Goal: Task Accomplishment & Management: Complete application form

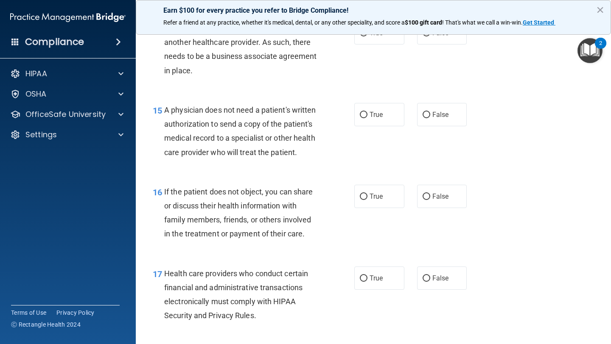
scroll to position [1100, 0]
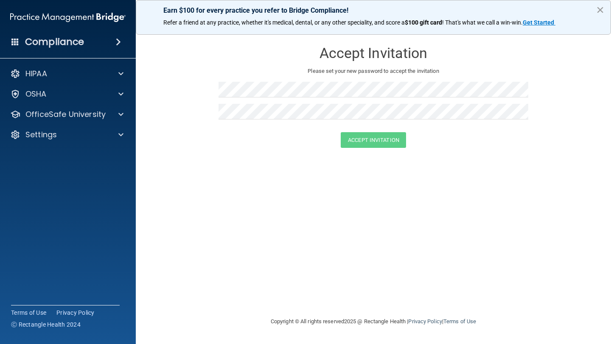
click at [602, 12] on button "×" at bounding box center [600, 10] width 8 height 14
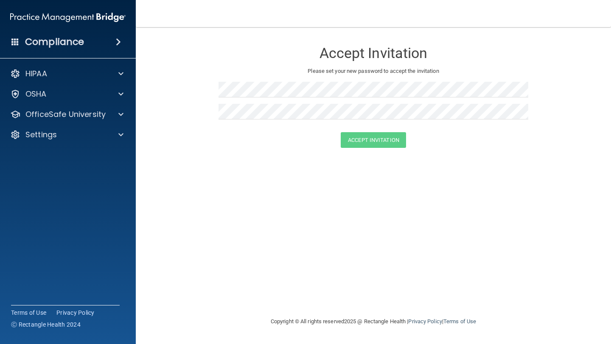
click at [90, 12] on img at bounding box center [67, 17] width 115 height 17
click at [89, 18] on img at bounding box center [67, 17] width 115 height 17
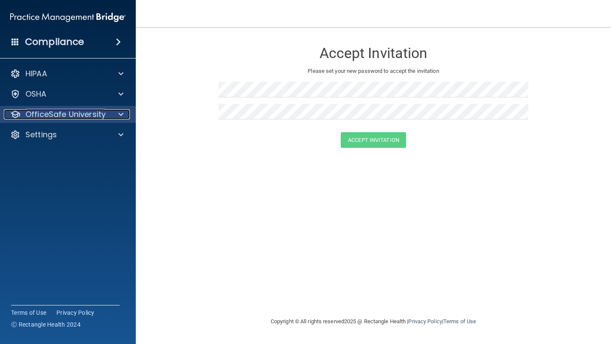
click at [59, 118] on p "OfficeSafe University" at bounding box center [65, 114] width 80 height 10
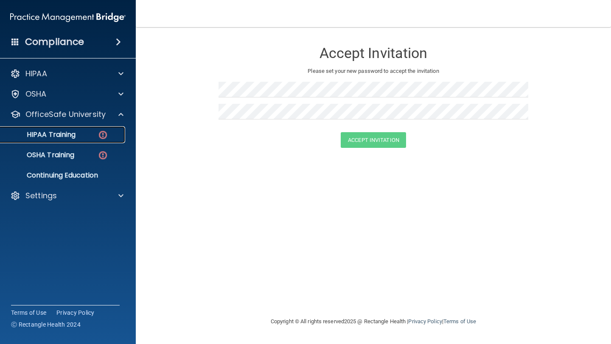
click at [55, 138] on p "HIPAA Training" at bounding box center [41, 135] width 70 height 8
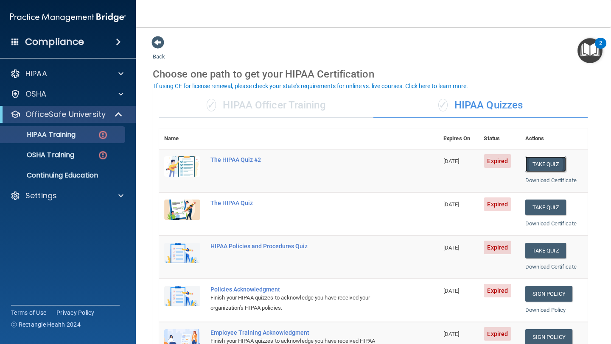
click at [553, 165] on button "Take Quiz" at bounding box center [545, 164] width 41 height 16
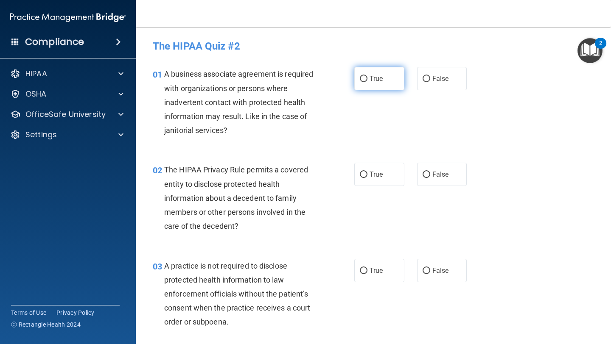
click at [378, 82] on span "True" at bounding box center [375, 79] width 13 height 8
click at [367, 82] on input "True" at bounding box center [364, 79] width 8 height 6
radio input "true"
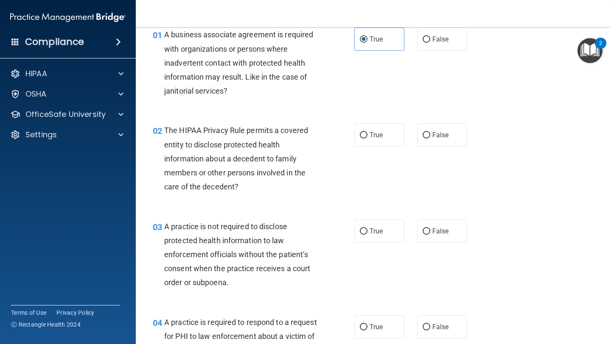
scroll to position [42, 0]
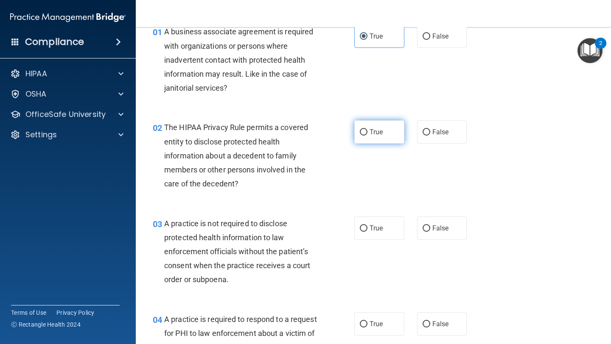
click at [372, 137] on label "True" at bounding box center [379, 131] width 50 height 23
click at [367, 136] on input "True" at bounding box center [364, 132] width 8 height 6
radio input "true"
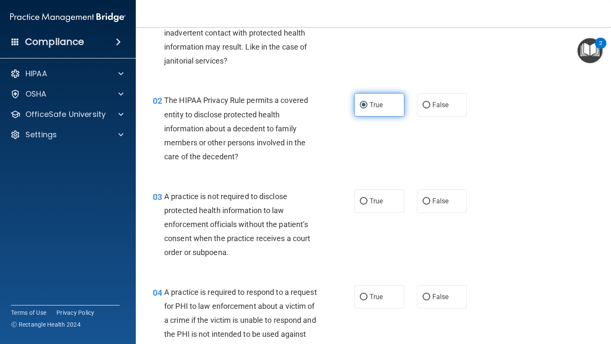
scroll to position [74, 0]
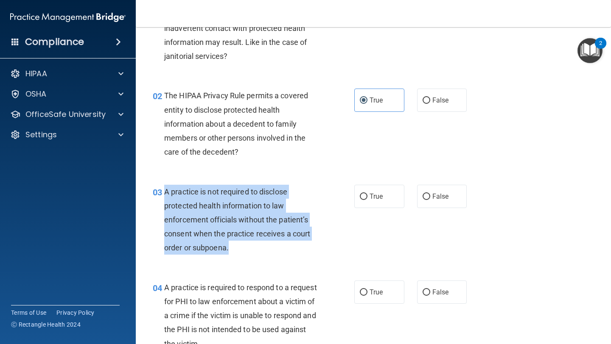
drag, startPoint x: 233, startPoint y: 252, endPoint x: 166, endPoint y: 192, distance: 89.8
click at [166, 192] on div "A practice is not required to disclose protected health information to law enfo…" at bounding box center [244, 220] width 161 height 70
copy span "A practice is not required to disclose protected health information to law enfo…"
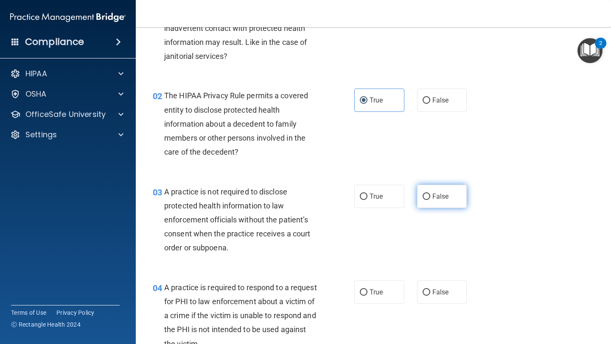
click at [459, 199] on label "False" at bounding box center [442, 196] width 50 height 23
click at [430, 199] on input "False" at bounding box center [426, 197] width 8 height 6
radio input "true"
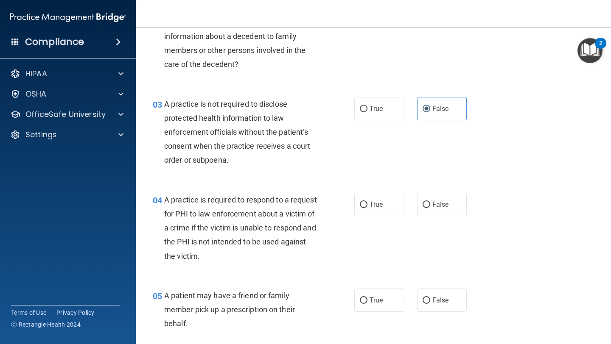
scroll to position [172, 0]
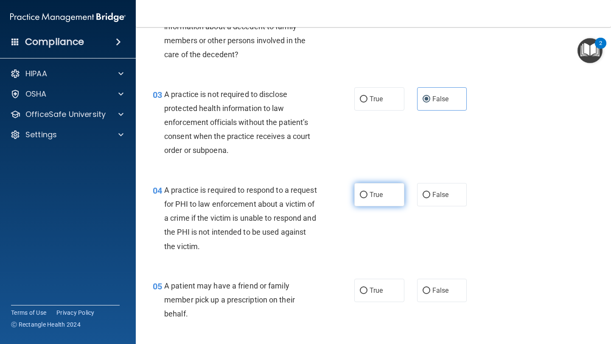
click at [366, 200] on label "True" at bounding box center [379, 194] width 50 height 23
click at [366, 198] on input "True" at bounding box center [364, 195] width 8 height 6
radio input "true"
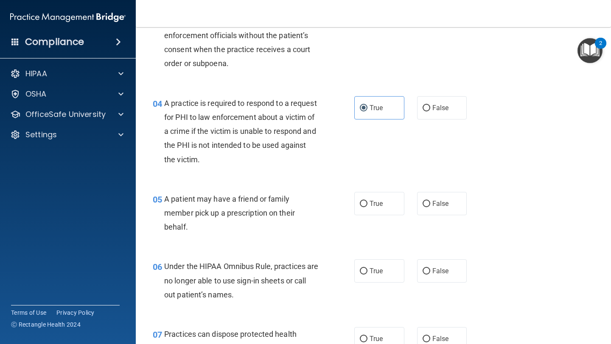
scroll to position [260, 0]
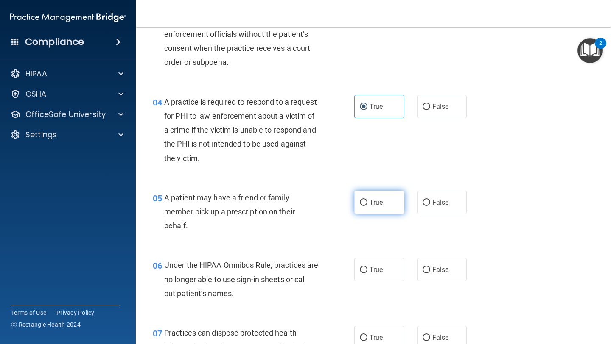
click at [370, 205] on span "True" at bounding box center [375, 202] width 13 height 8
click at [367, 205] on input "True" at bounding box center [364, 203] width 8 height 6
radio input "true"
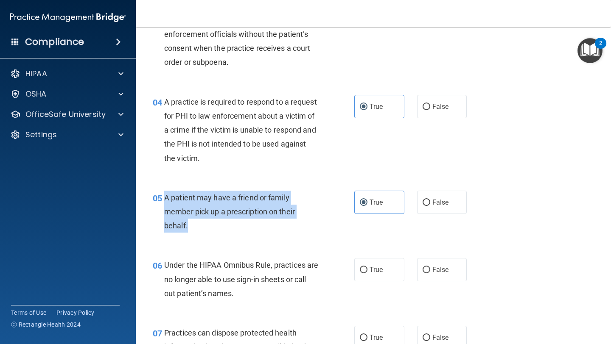
drag, startPoint x: 196, startPoint y: 231, endPoint x: 165, endPoint y: 193, distance: 48.8
click at [165, 193] on div "A patient may have a friend or family member pick up a prescription on their be…" at bounding box center [244, 212] width 161 height 42
copy span "A patient may have a friend or family member pick up a prescription on their be…"
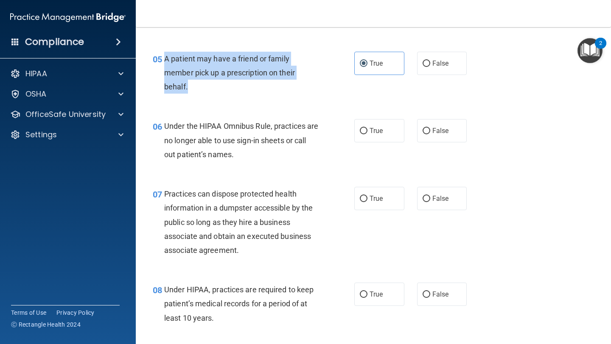
scroll to position [413, 0]
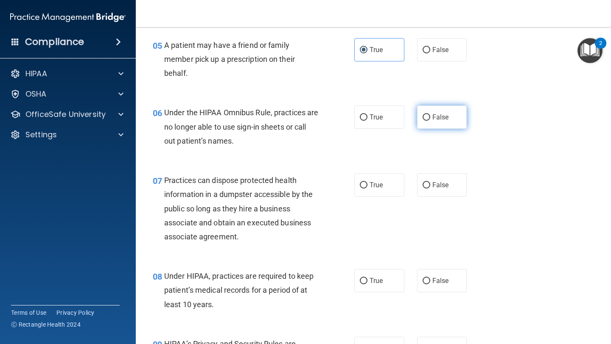
click at [448, 116] on span "False" at bounding box center [440, 117] width 17 height 8
click at [430, 116] on input "False" at bounding box center [426, 118] width 8 height 6
radio input "true"
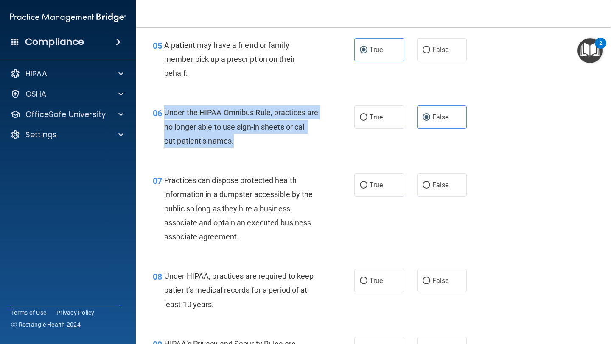
drag, startPoint x: 257, startPoint y: 138, endPoint x: 164, endPoint y: 115, distance: 96.1
click at [164, 115] on div "Under the HIPAA Omnibus Rule, practices are no longer able to use sign-in sheet…" at bounding box center [244, 127] width 161 height 42
copy span "Under the HIPAA Omnibus Rule, practices are no longer able to use sign-in sheet…"
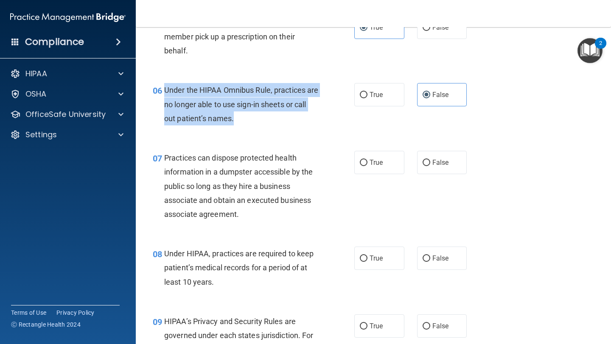
scroll to position [443, 0]
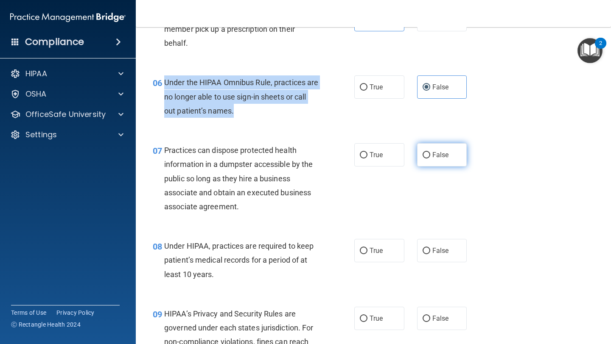
click at [428, 153] on input "False" at bounding box center [426, 155] width 8 height 6
radio input "true"
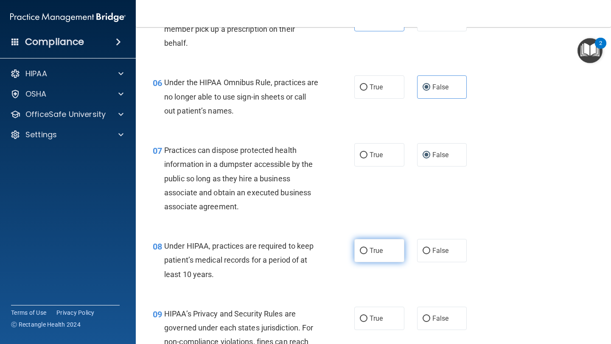
click at [383, 249] on label "True" at bounding box center [379, 250] width 50 height 23
click at [367, 249] on input "True" at bounding box center [364, 251] width 8 height 6
radio input "true"
click at [223, 285] on div "08 Under HIPAA, practices are required to keep patient’s medical records for a …" at bounding box center [253, 262] width 227 height 47
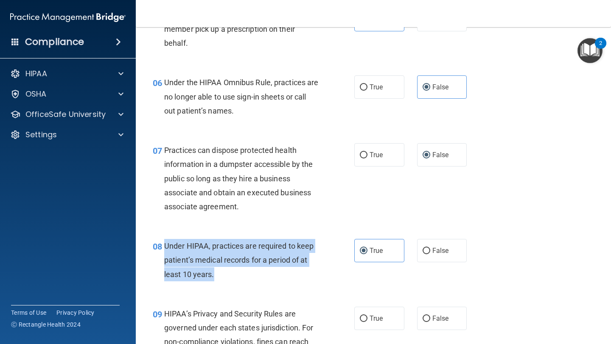
drag, startPoint x: 223, startPoint y: 284, endPoint x: 163, endPoint y: 249, distance: 69.0
click at [163, 249] on div "08 Under HIPAA, practices are required to keep patient’s medical records for a …" at bounding box center [253, 262] width 227 height 47
copy div "Under HIPAA, practices are required to keep patient’s medical records for a per…"
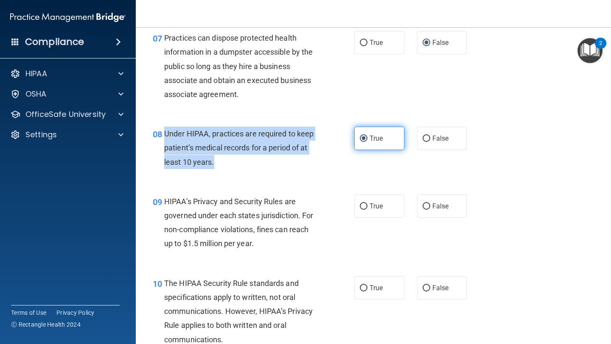
scroll to position [560, 0]
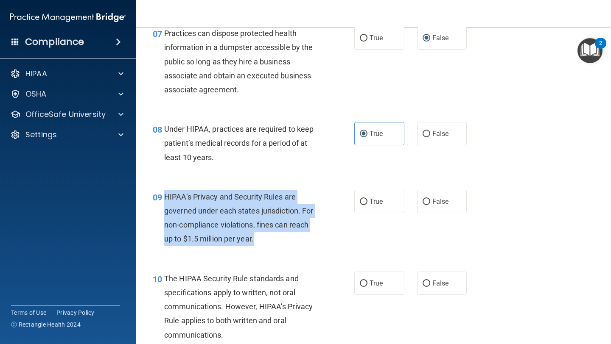
drag, startPoint x: 260, startPoint y: 246, endPoint x: 165, endPoint y: 198, distance: 106.4
click at [165, 198] on div "HIPAA’s Privacy and Security Rules are governed under each states jurisdiction.…" at bounding box center [244, 218] width 161 height 56
copy span "HIPAA’s Privacy and Security Rules are governed under each states jurisdiction.…"
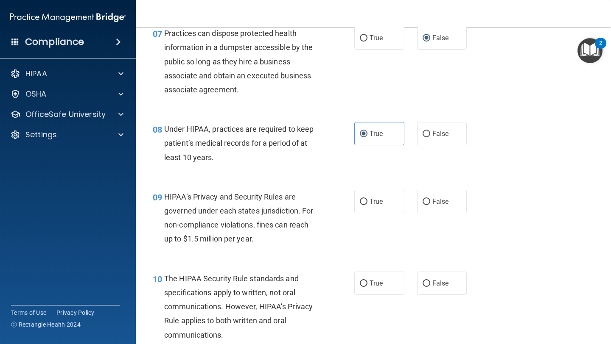
click at [283, 251] on div "09 HIPAA’s Privacy and Security Rules are governed under each states jurisdicti…" at bounding box center [373, 220] width 454 height 82
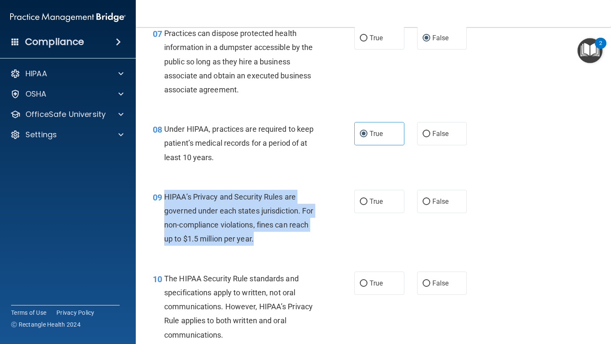
drag, startPoint x: 261, startPoint y: 241, endPoint x: 163, endPoint y: 193, distance: 108.9
click at [163, 193] on div "09 HIPAA’s Privacy and Security Rules are governed under each states jurisdicti…" at bounding box center [253, 220] width 227 height 61
copy div "HIPAA’s Privacy and Security Rules are governed under each states jurisdiction.…"
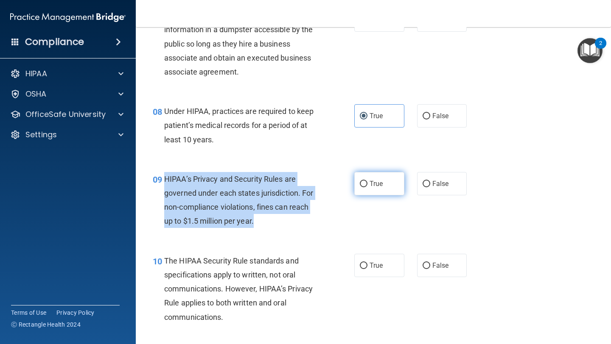
scroll to position [585, 0]
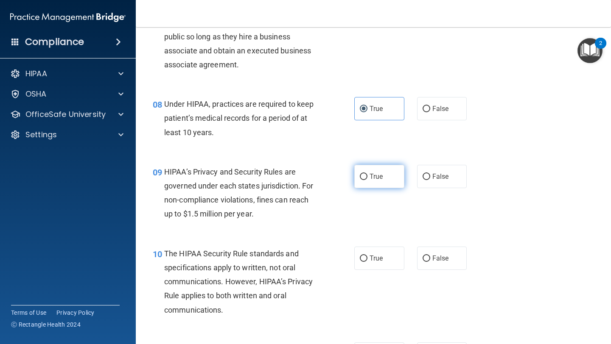
click at [381, 177] on span "True" at bounding box center [375, 177] width 13 height 8
click at [367, 177] on input "True" at bounding box center [364, 177] width 8 height 6
radio input "true"
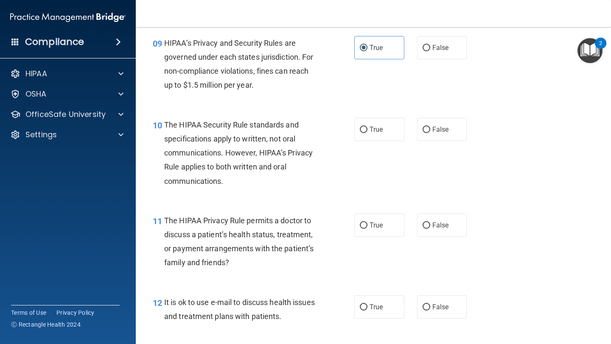
scroll to position [724, 0]
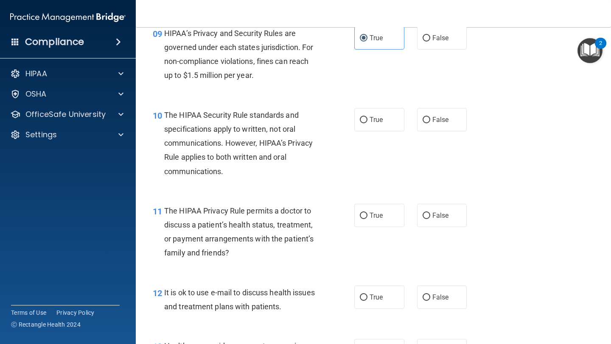
click at [375, 138] on div "10 The HIPAA Security Rule standards and specifications apply to written, not o…" at bounding box center [373, 146] width 454 height 96
click at [377, 126] on label "True" at bounding box center [379, 119] width 50 height 23
click at [367, 123] on input "True" at bounding box center [364, 120] width 8 height 6
radio input "true"
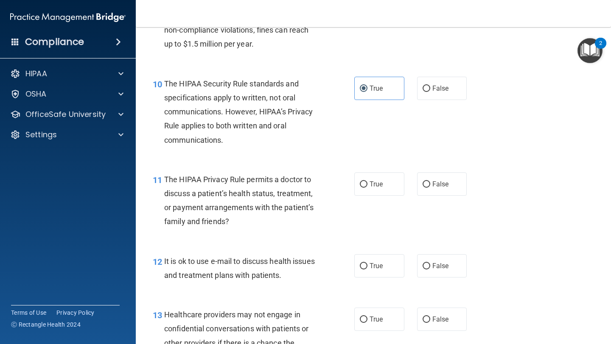
scroll to position [766, 0]
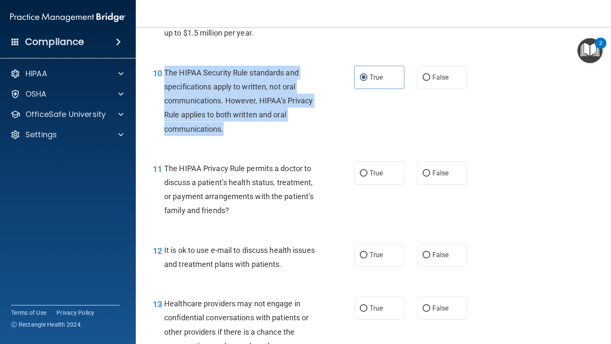
drag, startPoint x: 230, startPoint y: 134, endPoint x: 165, endPoint y: 68, distance: 92.4
click at [165, 68] on div "The HIPAA Security Rule standards and specifications apply to written, not oral…" at bounding box center [244, 101] width 161 height 70
copy span "The HIPAA Security Rule standards and specifications apply to written, not oral…"
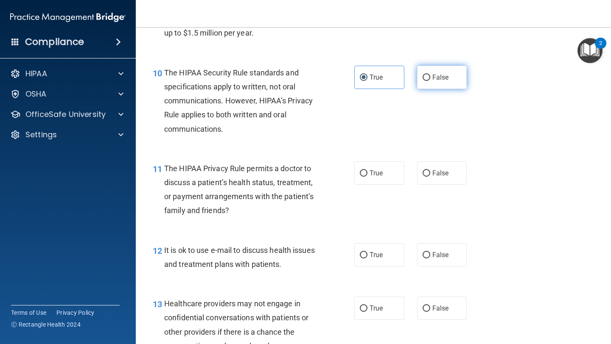
click at [445, 84] on label "False" at bounding box center [442, 77] width 50 height 23
click at [430, 81] on input "False" at bounding box center [426, 78] width 8 height 6
radio input "true"
radio input "false"
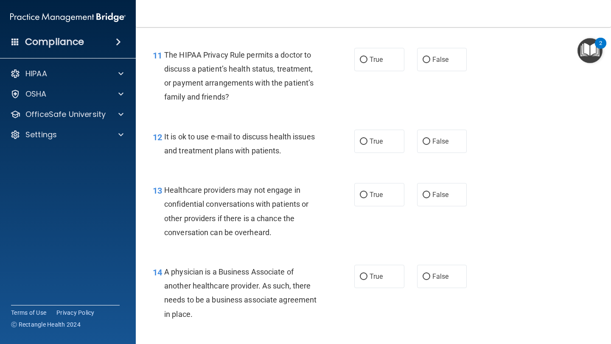
scroll to position [880, 0]
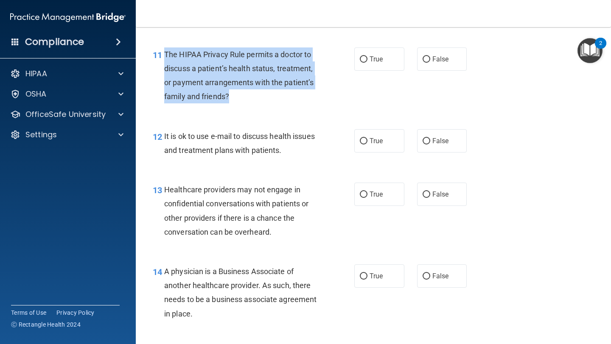
drag, startPoint x: 240, startPoint y: 99, endPoint x: 164, endPoint y: 59, distance: 86.3
click at [164, 59] on div "11 The HIPAA Privacy Rule permits a doctor to discuss a patient’s health status…" at bounding box center [253, 77] width 227 height 61
copy div "The HIPAA Privacy Rule permits a doctor to discuss a patient’s health status, t…"
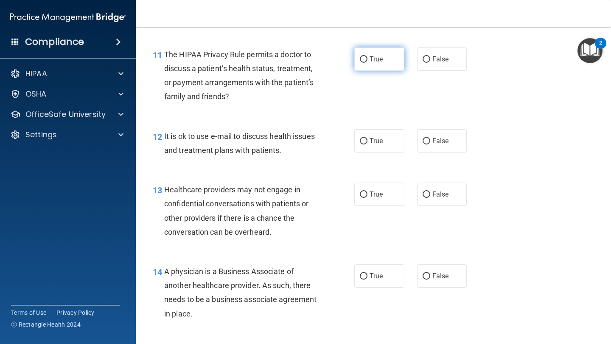
click at [383, 48] on label "True" at bounding box center [379, 58] width 50 height 23
click at [367, 56] on input "True" at bounding box center [364, 59] width 8 height 6
radio input "true"
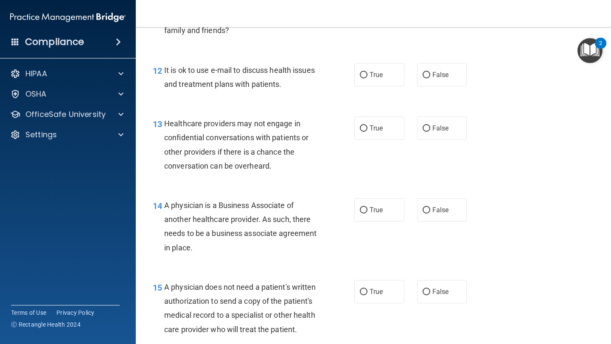
scroll to position [947, 0]
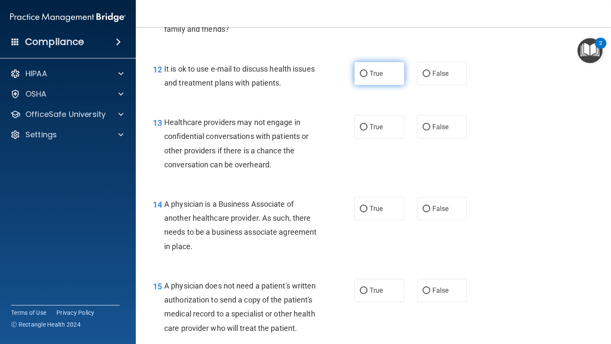
click at [356, 73] on label "True" at bounding box center [379, 73] width 50 height 23
click at [360, 73] on input "True" at bounding box center [364, 74] width 8 height 6
radio input "true"
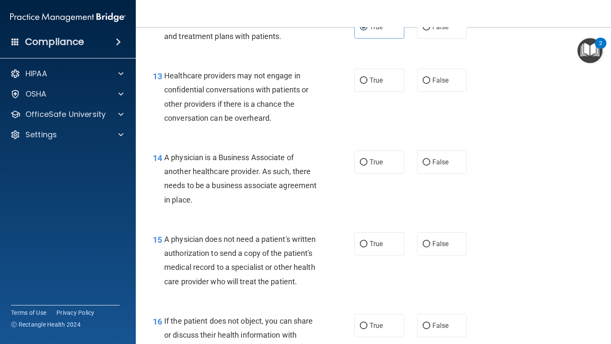
scroll to position [997, 0]
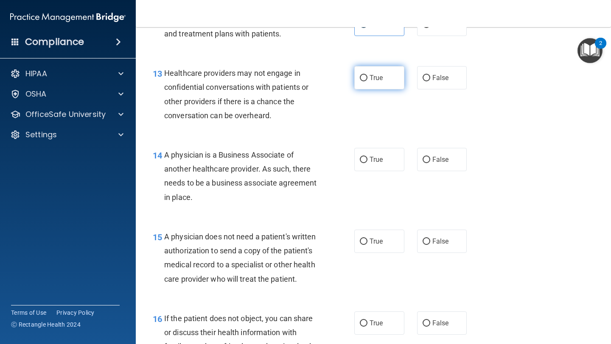
click at [369, 74] on label "True" at bounding box center [379, 77] width 50 height 23
click at [367, 75] on input "True" at bounding box center [364, 78] width 8 height 6
radio input "true"
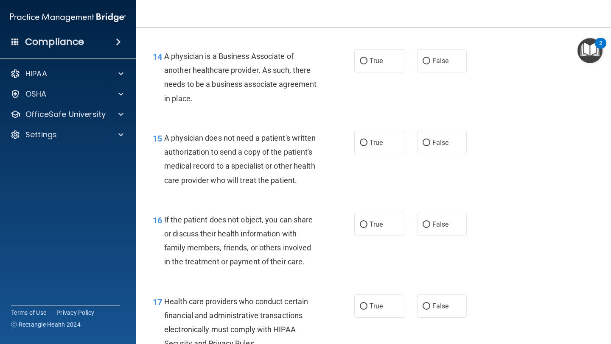
scroll to position [1098, 0]
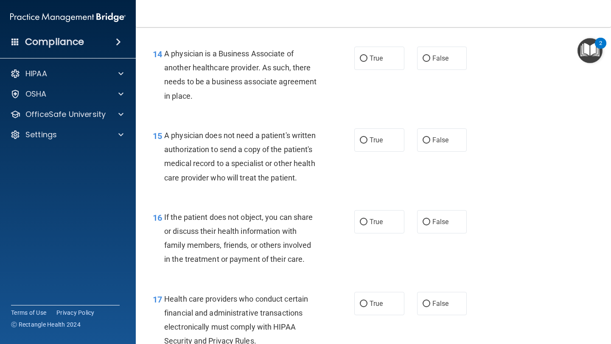
drag, startPoint x: 198, startPoint y: 100, endPoint x: 165, endPoint y: 58, distance: 53.5
click at [165, 58] on div "A physician is a Business Associate of another healthcare provider. As such, th…" at bounding box center [244, 75] width 161 height 56
copy span "A physician is a Business Associate of another healthcare provider. As such, th…"
click at [292, 100] on div "A physician is a Business Associate of another healthcare provider. As such, th…" at bounding box center [244, 75] width 161 height 56
click at [374, 58] on span "True" at bounding box center [375, 58] width 13 height 8
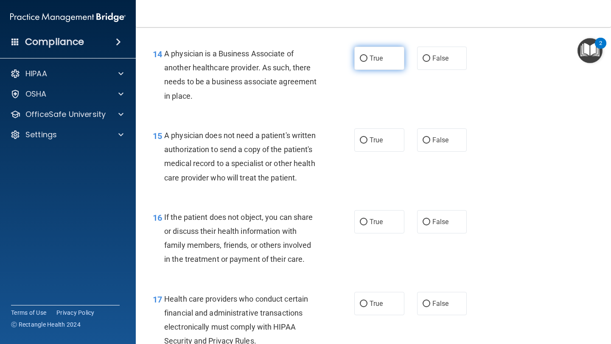
click at [367, 58] on input "True" at bounding box center [364, 59] width 8 height 6
radio input "true"
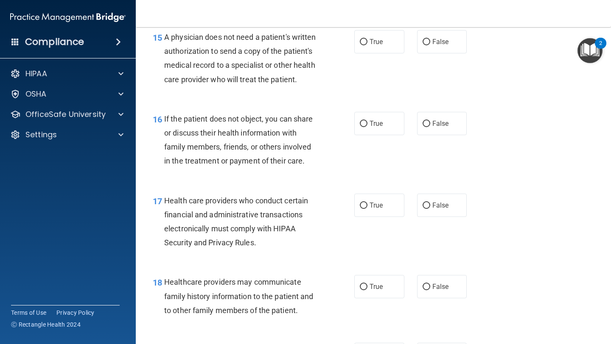
scroll to position [1190, 0]
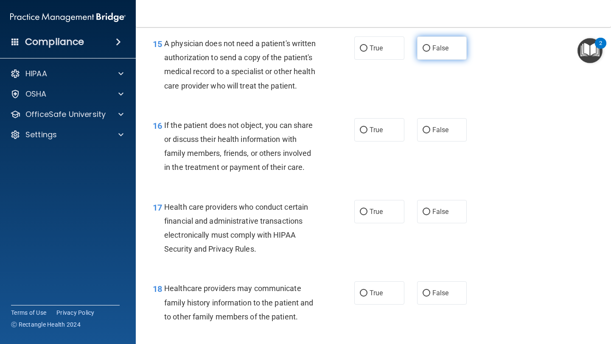
click at [431, 54] on label "False" at bounding box center [442, 47] width 50 height 23
click at [430, 52] on input "False" at bounding box center [426, 48] width 8 height 6
radio input "true"
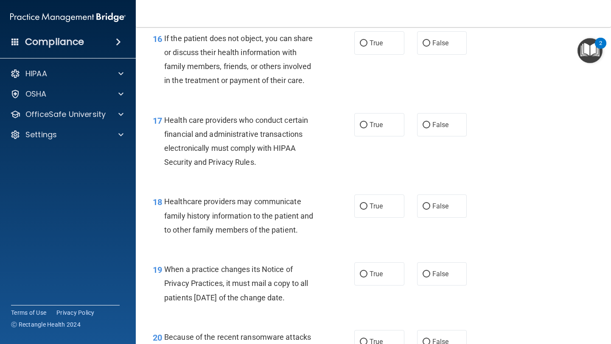
scroll to position [1280, 0]
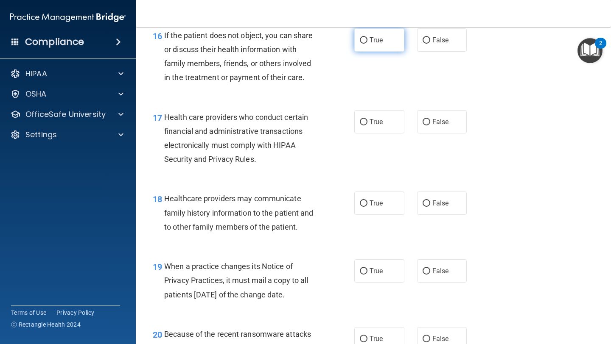
click at [380, 51] on label "True" at bounding box center [379, 39] width 50 height 23
click at [367, 44] on input "True" at bounding box center [364, 40] width 8 height 6
radio input "true"
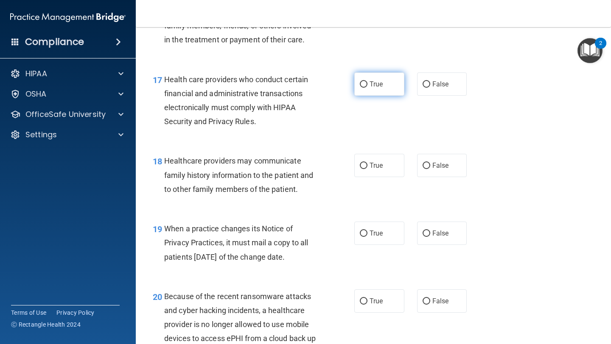
scroll to position [1322, 0]
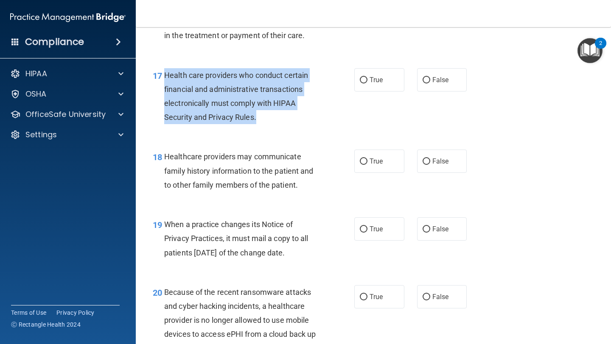
drag, startPoint x: 265, startPoint y: 120, endPoint x: 162, endPoint y: 74, distance: 112.4
click at [162, 74] on div "17 Health care providers who conduct certain financial and administrative trans…" at bounding box center [253, 98] width 227 height 61
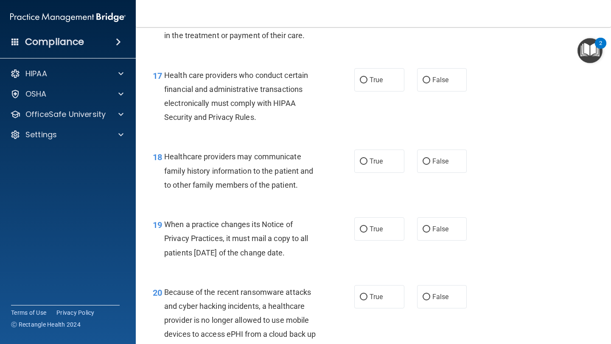
click at [317, 119] on div "Health care providers who conduct certain financial and administrative transact…" at bounding box center [244, 96] width 161 height 56
click at [369, 77] on label "True" at bounding box center [379, 79] width 50 height 23
click at [367, 77] on input "True" at bounding box center [364, 80] width 8 height 6
radio input "true"
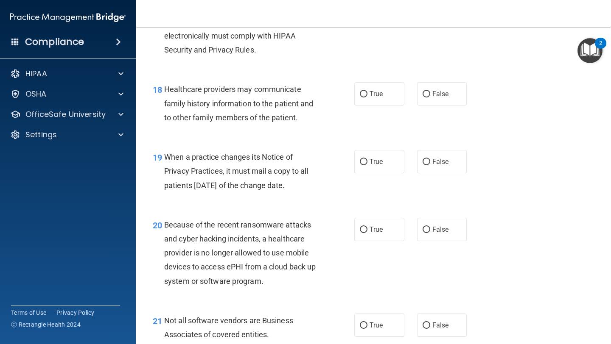
scroll to position [1398, 0]
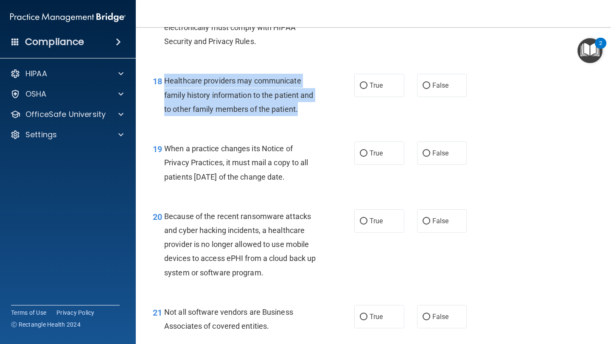
drag, startPoint x: 310, startPoint y: 112, endPoint x: 165, endPoint y: 78, distance: 149.5
click at [165, 78] on div "Healthcare providers may communicate family history information to the patient …" at bounding box center [244, 95] width 161 height 42
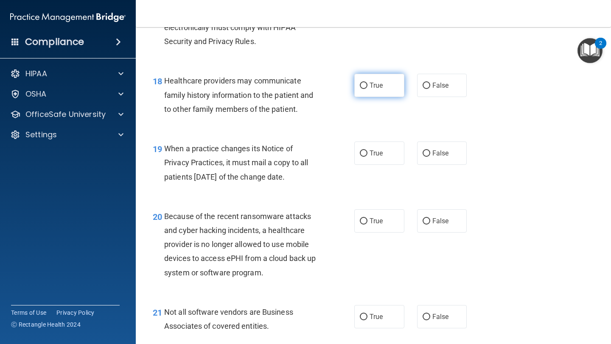
click at [391, 79] on label "True" at bounding box center [379, 85] width 50 height 23
click at [367, 83] on input "True" at bounding box center [364, 86] width 8 height 6
radio input "true"
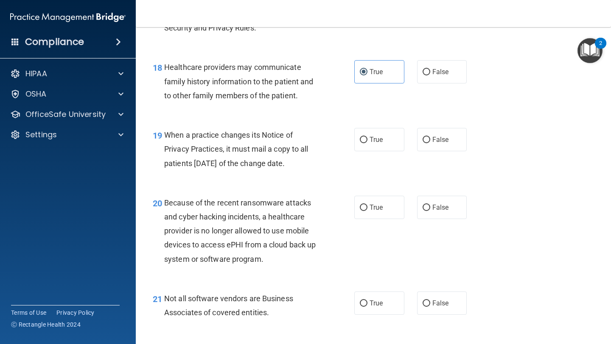
scroll to position [1424, 0]
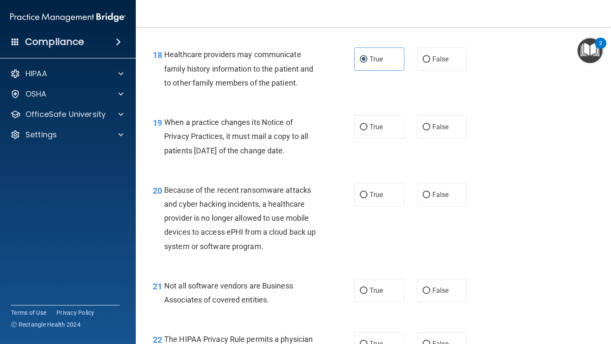
drag, startPoint x: 321, startPoint y: 151, endPoint x: 162, endPoint y: 126, distance: 160.9
click at [162, 126] on div "19 When a practice changes its Notice of Privacy Practices, it must mail a copy…" at bounding box center [253, 138] width 227 height 47
click at [391, 121] on label "True" at bounding box center [379, 126] width 50 height 23
click at [367, 124] on input "True" at bounding box center [364, 127] width 8 height 6
radio input "true"
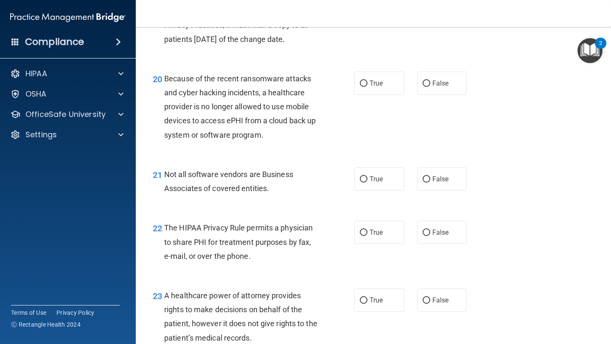
scroll to position [1539, 0]
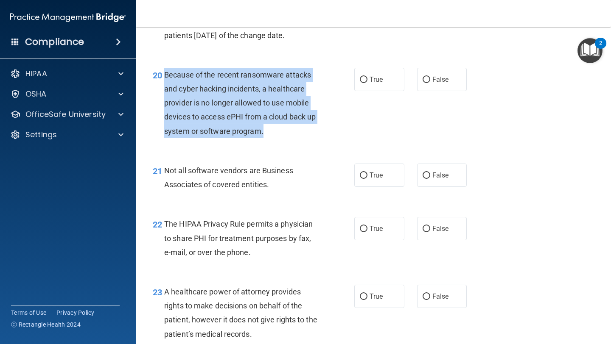
drag, startPoint x: 268, startPoint y: 134, endPoint x: 163, endPoint y: 75, distance: 120.0
click at [163, 75] on div "20 Because of the recent ransomware attacks and cyber hacking incidents, a heal…" at bounding box center [253, 105] width 227 height 75
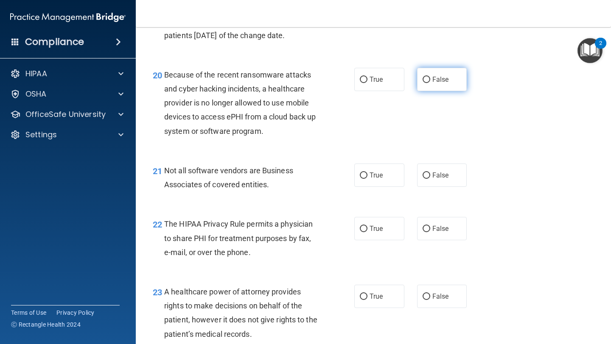
click at [443, 79] on span "False" at bounding box center [440, 79] width 17 height 8
click at [430, 79] on input "False" at bounding box center [426, 80] width 8 height 6
radio input "true"
click at [398, 182] on label "True" at bounding box center [379, 175] width 50 height 23
click at [367, 179] on input "True" at bounding box center [364, 176] width 8 height 6
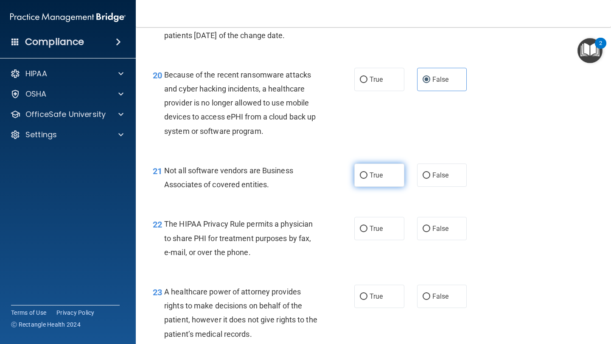
radio input "true"
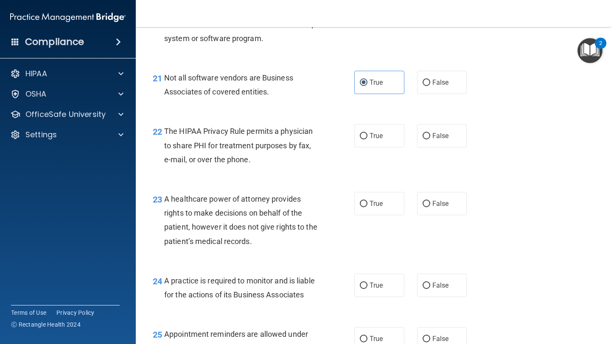
scroll to position [1633, 0]
click at [368, 142] on label "True" at bounding box center [379, 135] width 50 height 23
click at [367, 139] on input "True" at bounding box center [364, 136] width 8 height 6
radio input "true"
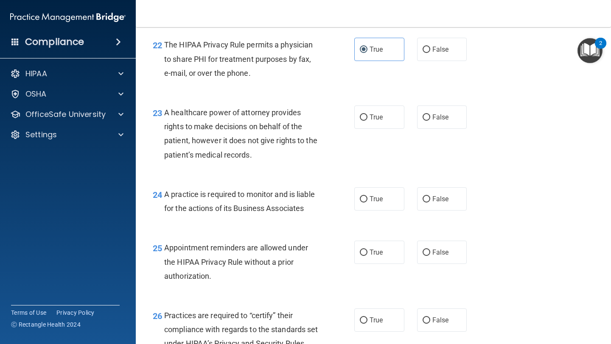
scroll to position [1721, 0]
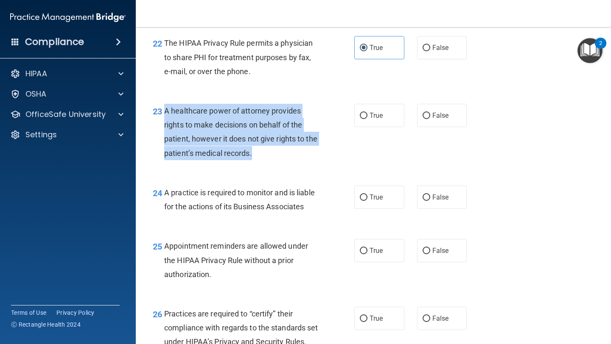
drag, startPoint x: 258, startPoint y: 158, endPoint x: 165, endPoint y: 112, distance: 103.6
click at [165, 112] on div "A healthcare power of attorney provides rights to make decisions on behalf of t…" at bounding box center [244, 132] width 161 height 56
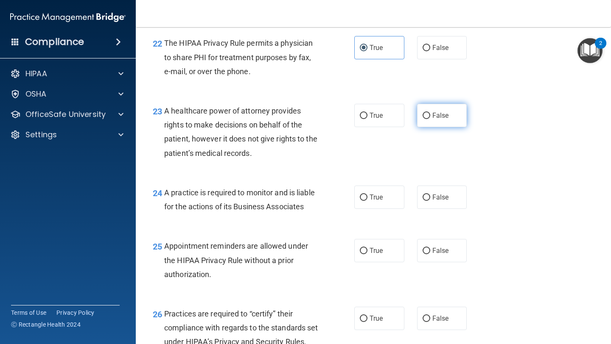
click at [437, 123] on label "False" at bounding box center [442, 115] width 50 height 23
click at [430, 119] on input "False" at bounding box center [426, 116] width 8 height 6
radio input "true"
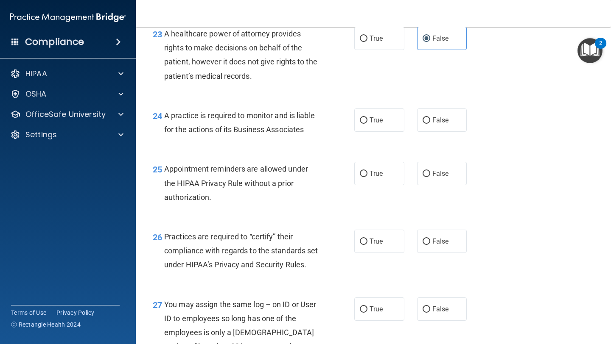
scroll to position [1799, 0]
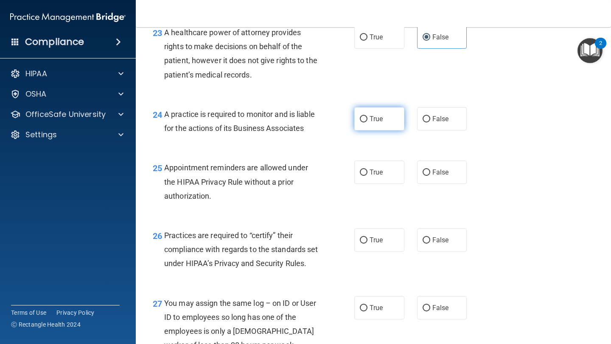
click at [369, 126] on label "True" at bounding box center [379, 118] width 50 height 23
click at [367, 123] on input "True" at bounding box center [364, 119] width 8 height 6
radio input "true"
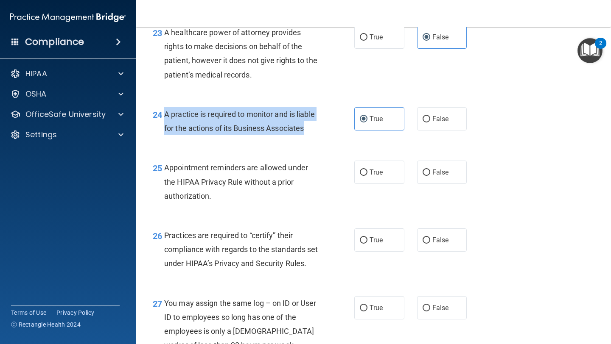
drag, startPoint x: 317, startPoint y: 133, endPoint x: 166, endPoint y: 114, distance: 152.1
click at [166, 114] on div "A practice is required to monitor and is liable for the actions of its Business…" at bounding box center [244, 121] width 161 height 28
click at [364, 174] on input "True" at bounding box center [364, 173] width 8 height 6
radio input "true"
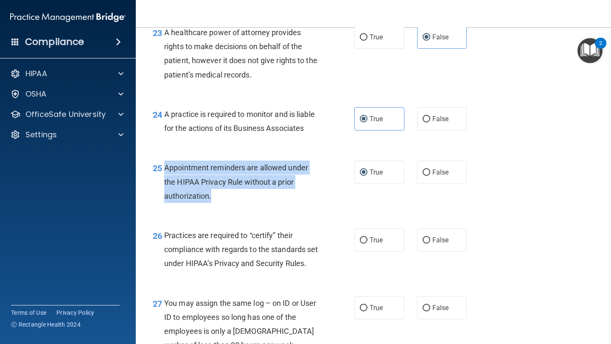
drag, startPoint x: 212, startPoint y: 196, endPoint x: 161, endPoint y: 167, distance: 58.7
click at [161, 167] on div "25 Appointment reminders are allowed under the HIPAA Privacy Rule without a pri…" at bounding box center [253, 184] width 227 height 47
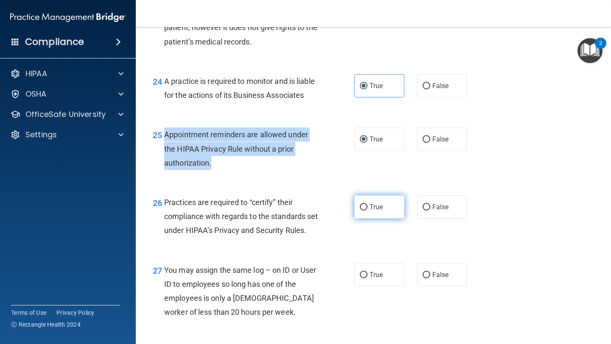
scroll to position [1835, 0]
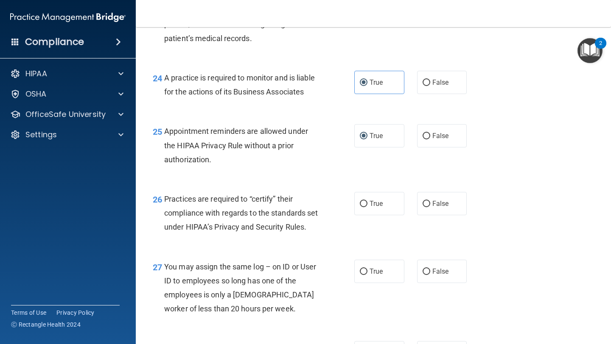
click at [198, 239] on div "26 Practices are required to “certify” their compliance with regards to the sta…" at bounding box center [253, 215] width 227 height 47
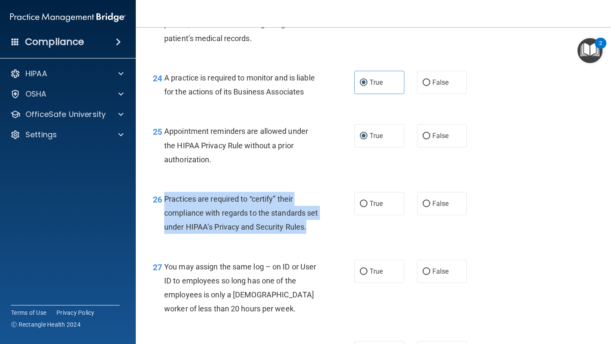
drag, startPoint x: 193, startPoint y: 245, endPoint x: 165, endPoint y: 195, distance: 57.9
click at [165, 195] on div "Practices are required to “certify” their compliance with regards to the standa…" at bounding box center [244, 213] width 161 height 42
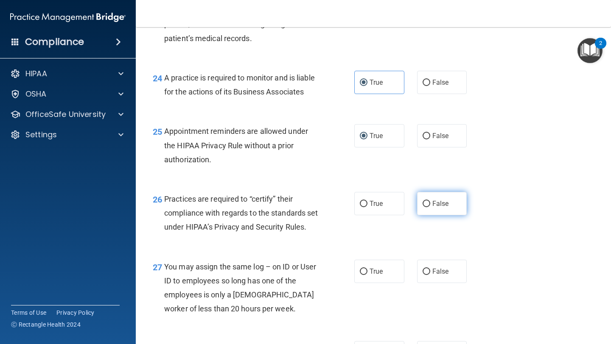
click at [447, 197] on label "False" at bounding box center [442, 203] width 50 height 23
click at [430, 201] on input "False" at bounding box center [426, 204] width 8 height 6
radio input "true"
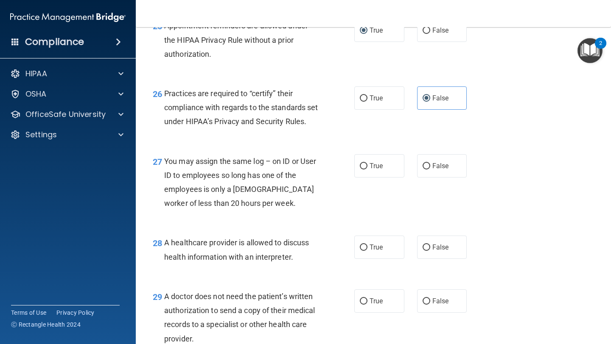
scroll to position [1961, 0]
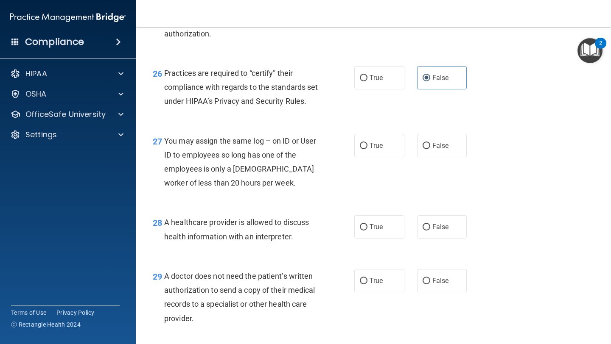
click at [251, 190] on div "You may assign the same log – on ID or User ID to employees so long has one of …" at bounding box center [244, 162] width 161 height 56
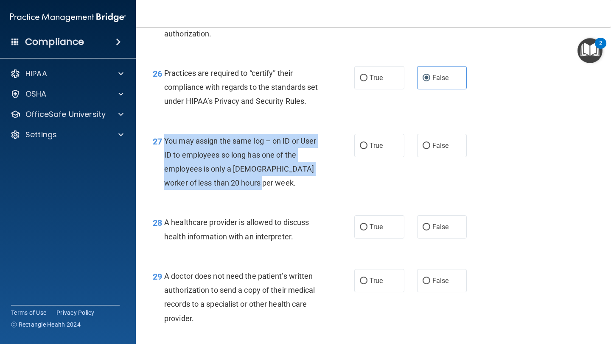
drag, startPoint x: 248, startPoint y: 198, endPoint x: 166, endPoint y: 156, distance: 92.4
click at [166, 156] on div "You may assign the same log – on ID or User ID to employees so long has one of …" at bounding box center [244, 162] width 161 height 56
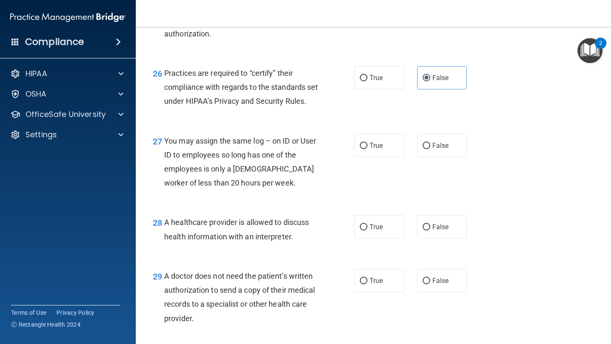
click at [306, 226] on div "28 A healthcare provider is allowed to discuss health information with an inter…" at bounding box center [373, 231] width 454 height 53
click at [430, 157] on label "False" at bounding box center [442, 145] width 50 height 23
click at [430, 149] on input "False" at bounding box center [426, 146] width 8 height 6
radio input "true"
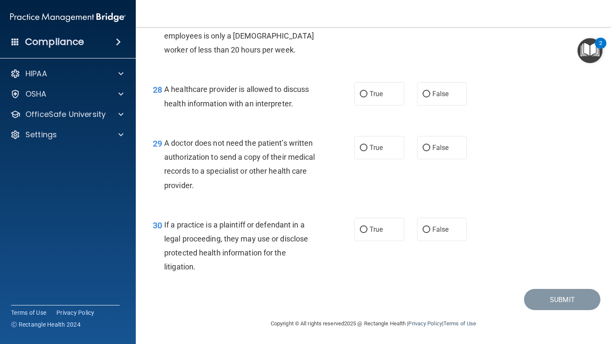
scroll to position [2109, 0]
click at [377, 102] on label "True" at bounding box center [379, 93] width 50 height 23
click at [367, 98] on input "True" at bounding box center [364, 94] width 8 height 6
radio input "true"
click at [430, 147] on input "False" at bounding box center [426, 148] width 8 height 6
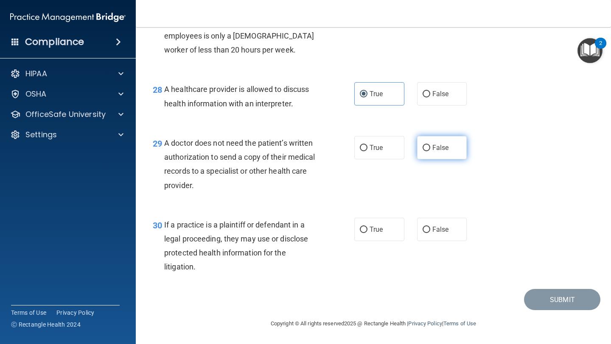
radio input "true"
click at [383, 242] on div "30 If a practice is a plaintiff or defendant in a legal proceeding, they may us…" at bounding box center [373, 248] width 454 height 82
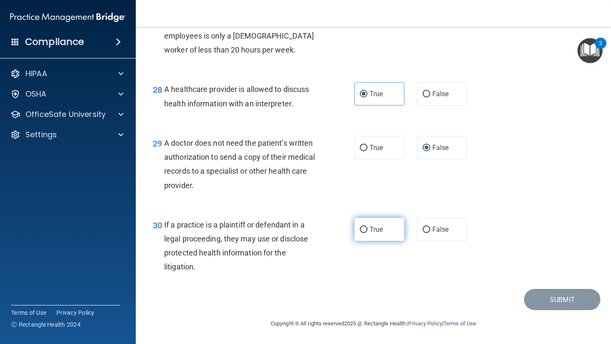
click at [379, 232] on span "True" at bounding box center [375, 230] width 13 height 8
click at [367, 232] on input "True" at bounding box center [364, 230] width 8 height 6
radio input "true"
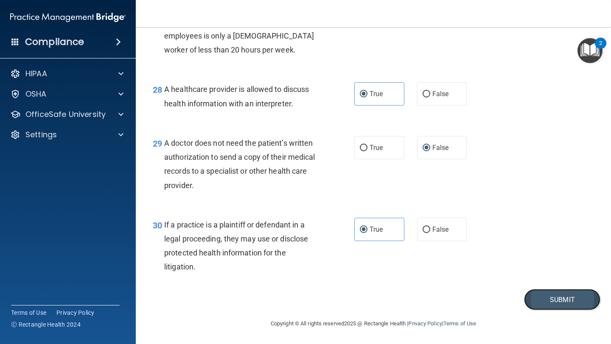
click at [542, 296] on button "Submit" at bounding box center [562, 300] width 76 height 22
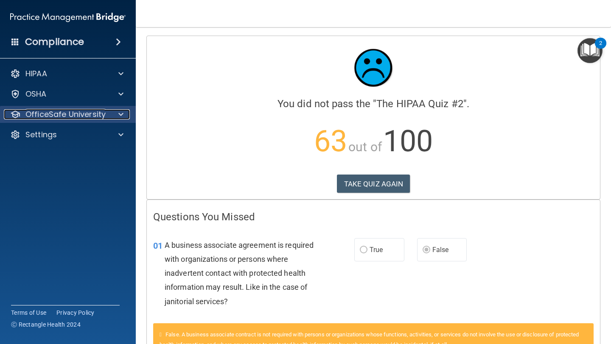
click at [109, 115] on div at bounding box center [119, 114] width 21 height 10
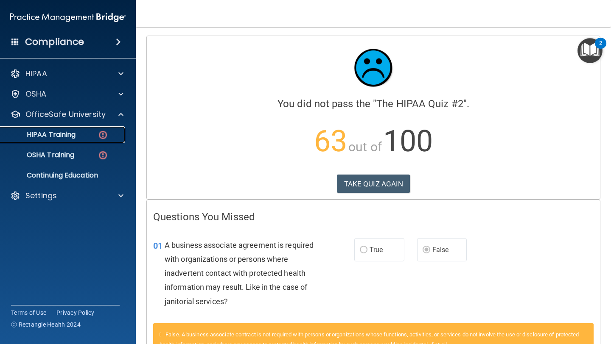
click at [95, 136] on div "HIPAA Training" at bounding box center [64, 135] width 116 height 8
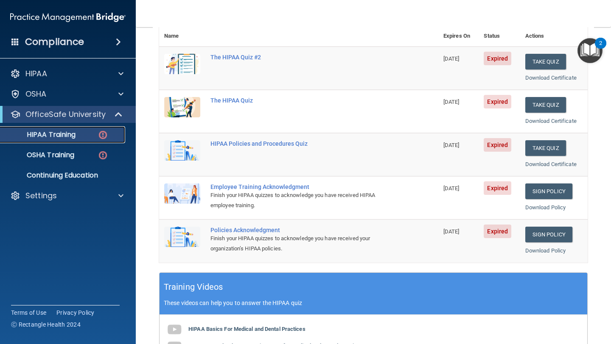
scroll to position [98, 0]
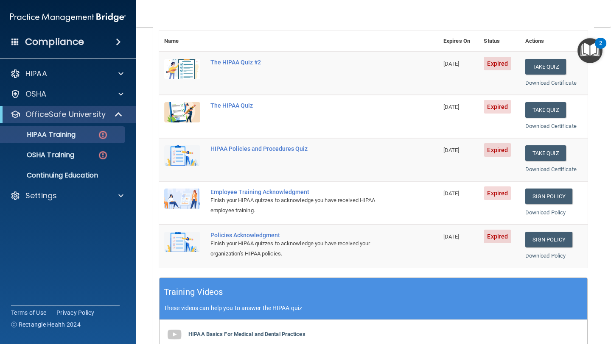
click at [235, 61] on div "The HIPAA Quiz #2" at bounding box center [302, 62] width 185 height 7
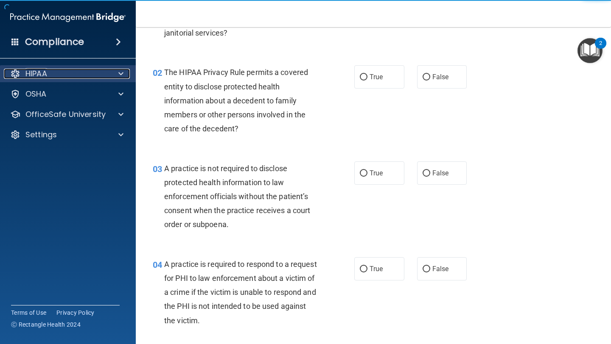
click at [50, 73] on div "HIPAA" at bounding box center [56, 74] width 105 height 10
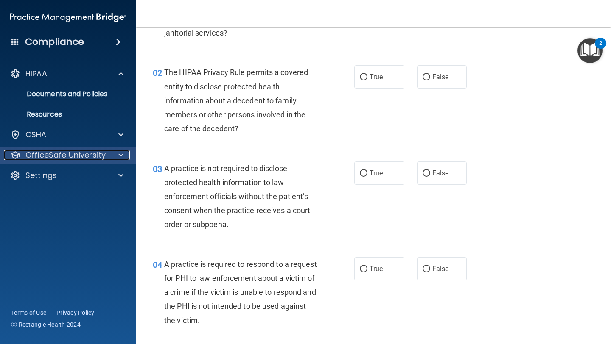
click at [54, 159] on p "OfficeSafe University" at bounding box center [65, 155] width 80 height 10
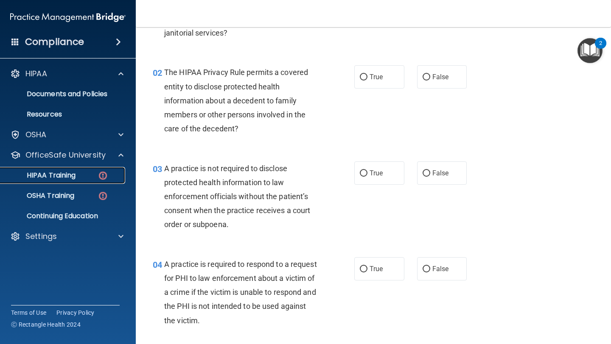
click at [50, 176] on p "HIPAA Training" at bounding box center [41, 175] width 70 height 8
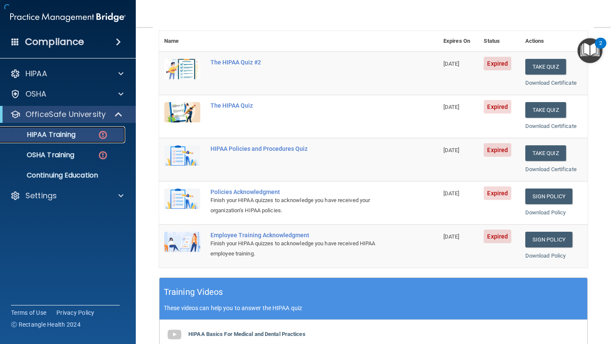
click at [69, 136] on p "HIPAA Training" at bounding box center [41, 135] width 70 height 8
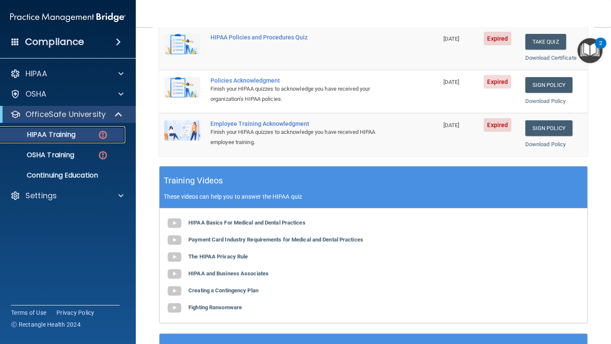
scroll to position [221, 0]
